Goal: Transaction & Acquisition: Purchase product/service

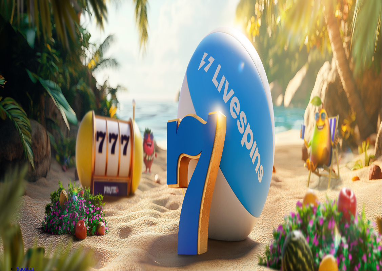
drag, startPoint x: 317, startPoint y: 77, endPoint x: 244, endPoint y: 75, distance: 72.9
click at [51, 155] on input "***" at bounding box center [27, 158] width 48 height 7
type input "**"
click at [36, 175] on span "Talleta ja pelaa" at bounding box center [20, 177] width 30 height 5
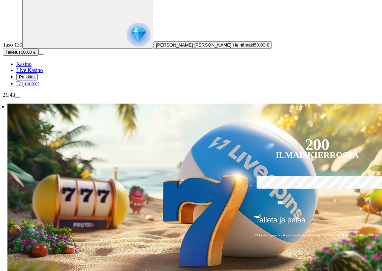
scroll to position [34, 0]
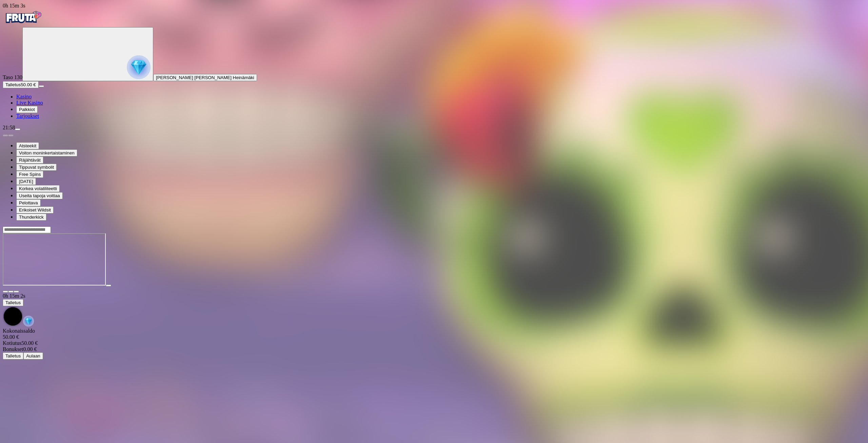
click at [5, 270] on span "close icon" at bounding box center [5, 291] width 0 height 0
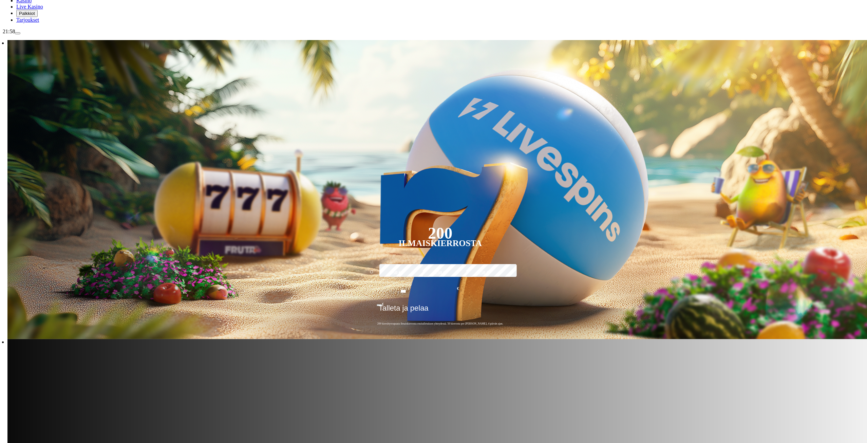
scroll to position [102, 0]
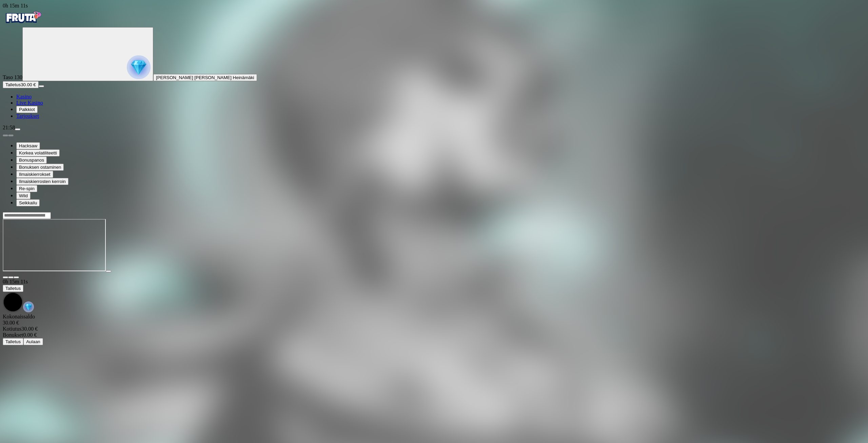
click at [5, 270] on span "close icon" at bounding box center [5, 277] width 0 height 0
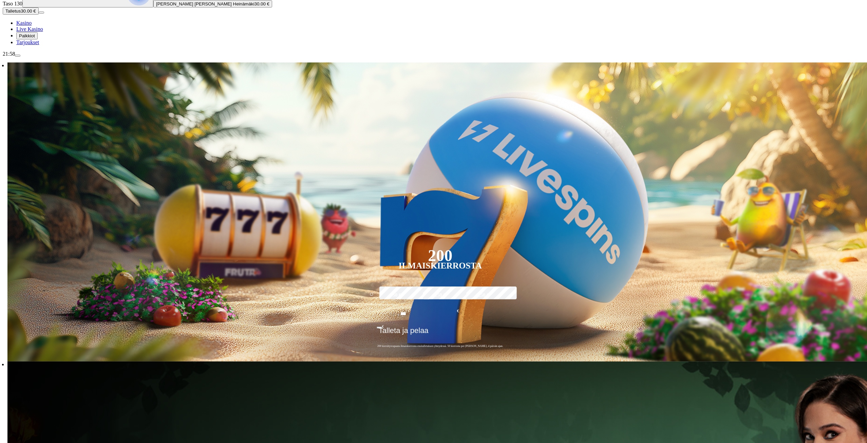
scroll to position [102, 0]
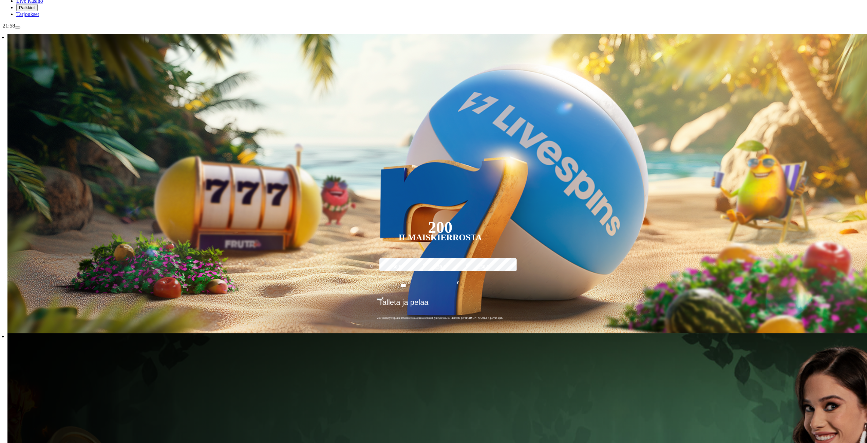
drag, startPoint x: 817, startPoint y: 300, endPoint x: 482, endPoint y: 304, distance: 334.4
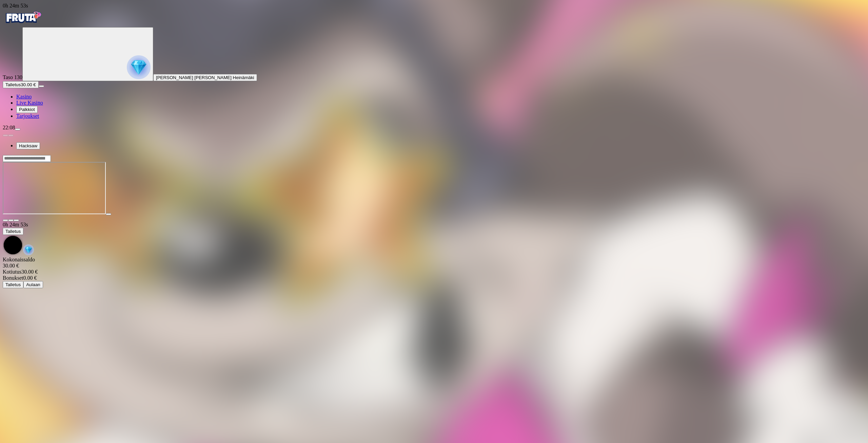
click at [5, 220] on span "close icon" at bounding box center [5, 220] width 0 height 0
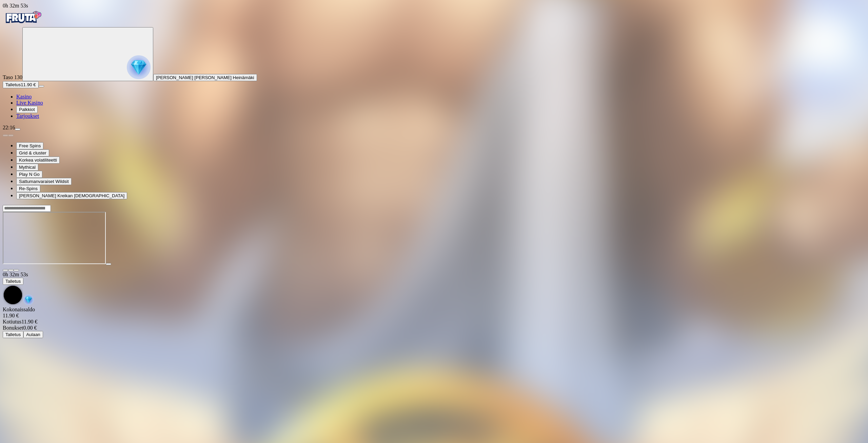
click at [5, 270] on span "close icon" at bounding box center [5, 270] width 0 height 0
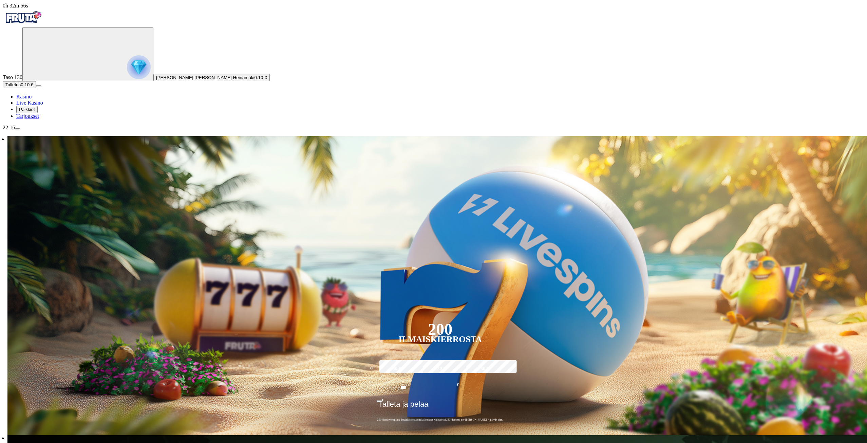
click at [20, 130] on button "menu" at bounding box center [17, 129] width 5 height 2
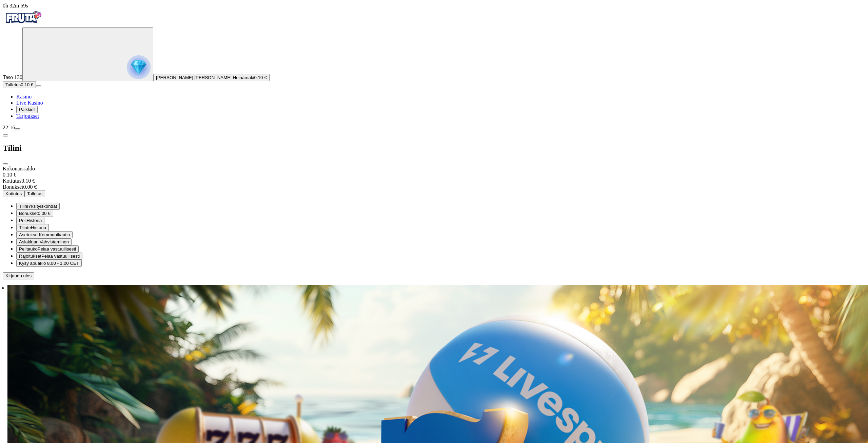
click at [32, 270] on span "Kirjaudu ulos" at bounding box center [18, 275] width 26 height 5
